Goal: Task Accomplishment & Management: Use online tool/utility

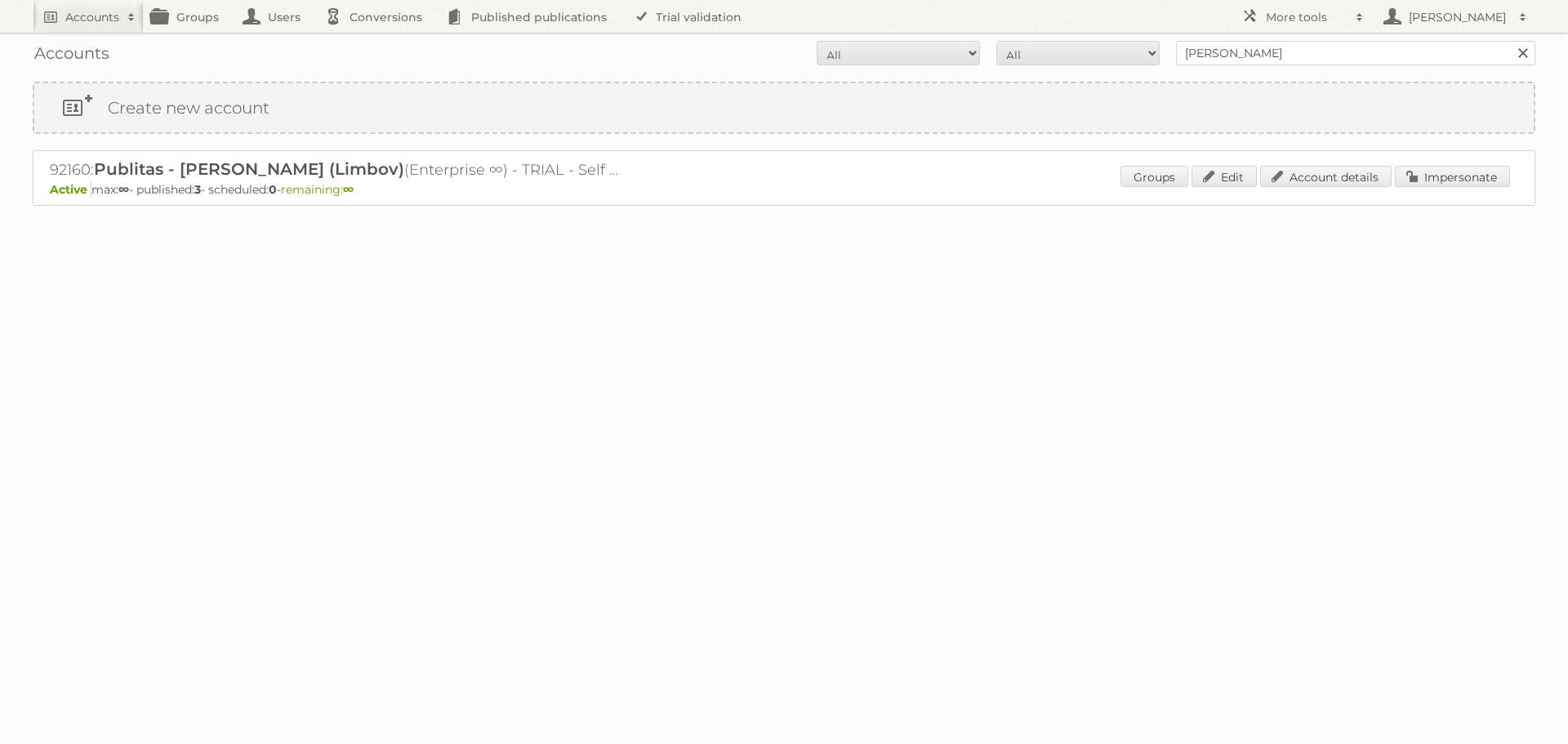
type input "[PERSON_NAME][EMAIL_ADDRESS][DOMAIN_NAME]"
click at [1510, 41] on input "Search" at bounding box center [1523, 53] width 25 height 25
click at [1411, 172] on link "Impersonate" at bounding box center [1452, 177] width 115 height 21
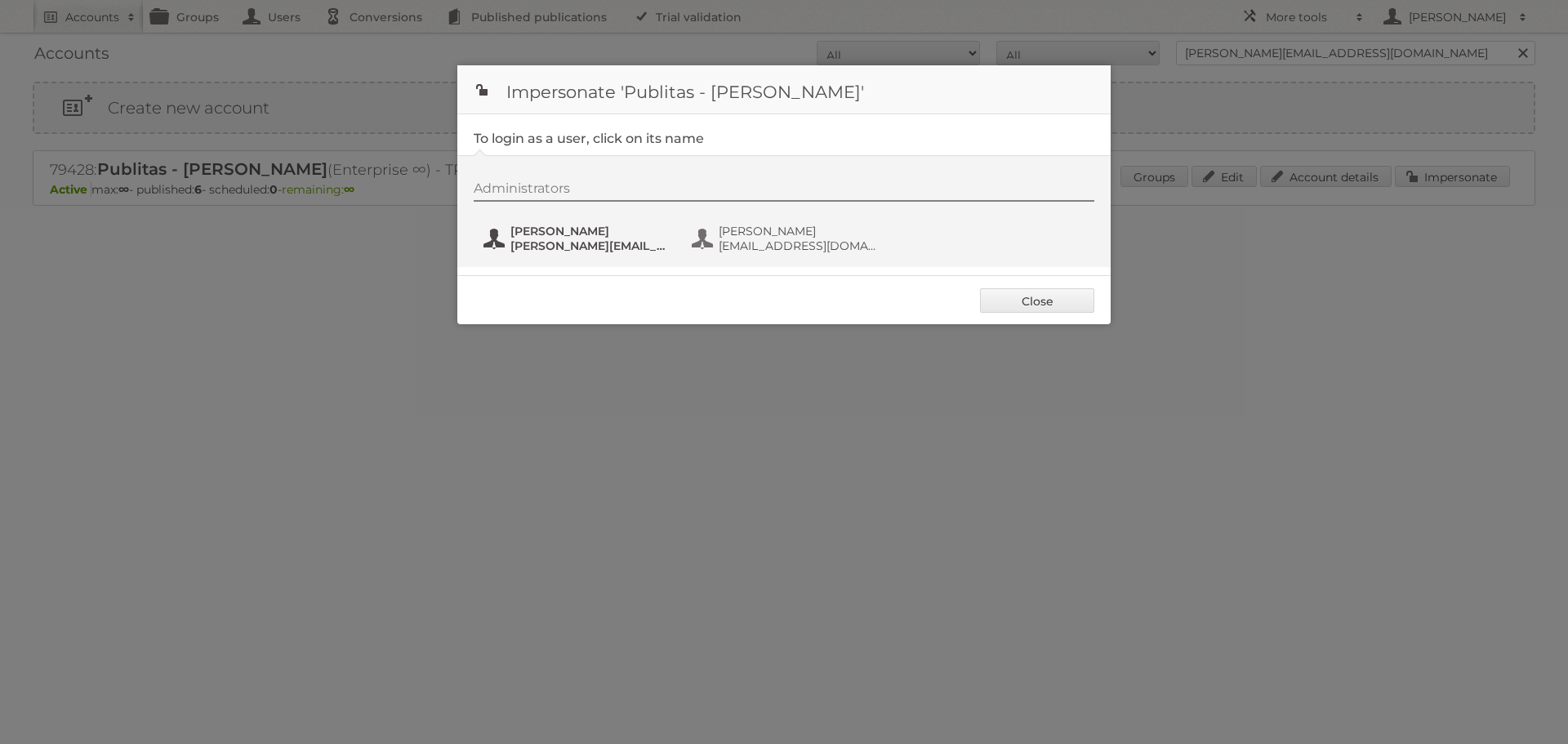
click at [591, 223] on button "[PERSON_NAME] [PERSON_NAME][EMAIL_ADDRESS][DOMAIN_NAME]" at bounding box center [578, 239] width 192 height 33
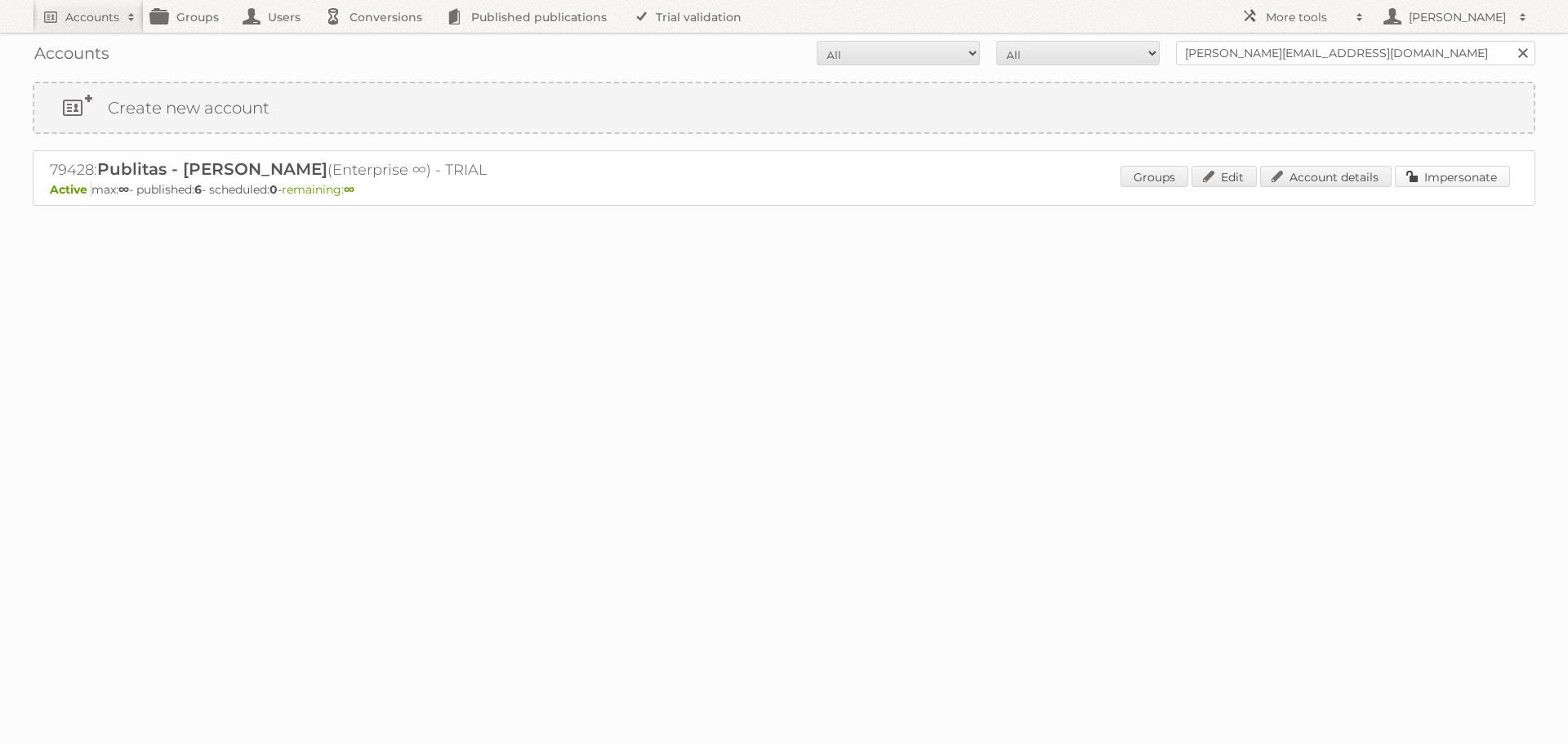
click at [1424, 181] on link "Impersonate" at bounding box center [1452, 177] width 115 height 21
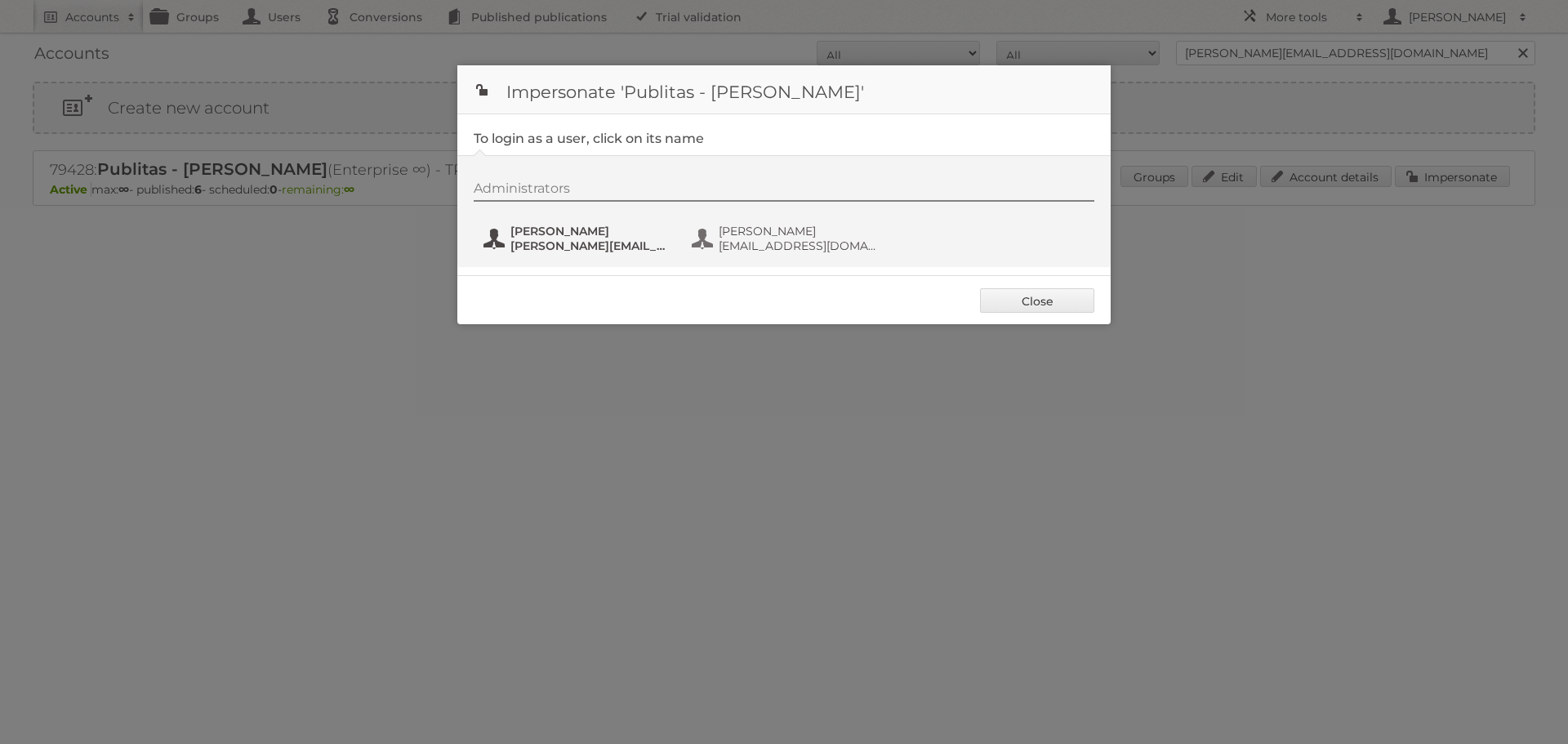
click at [629, 230] on span "[PERSON_NAME]" at bounding box center [590, 231] width 159 height 15
